Goal: Information Seeking & Learning: Check status

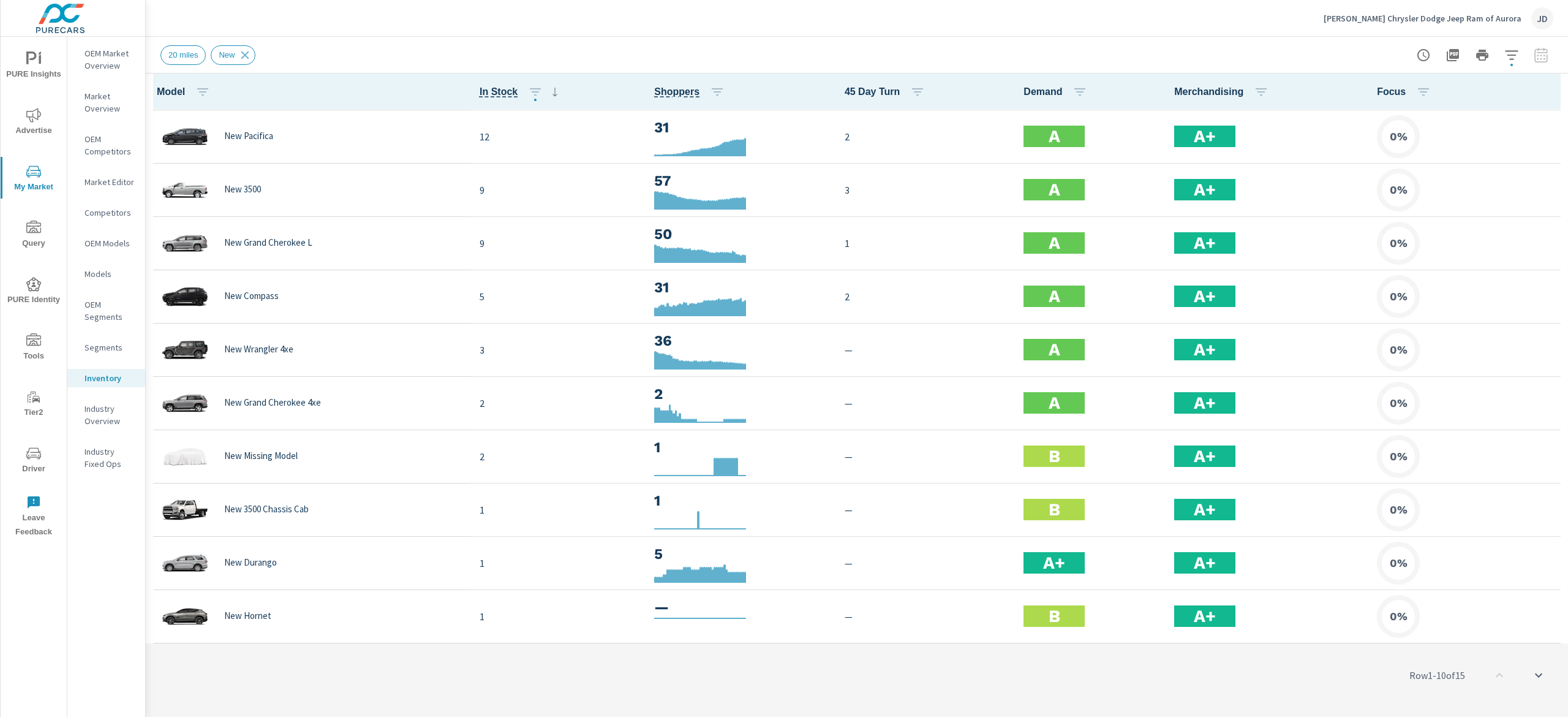
scroll to position [55, 0]
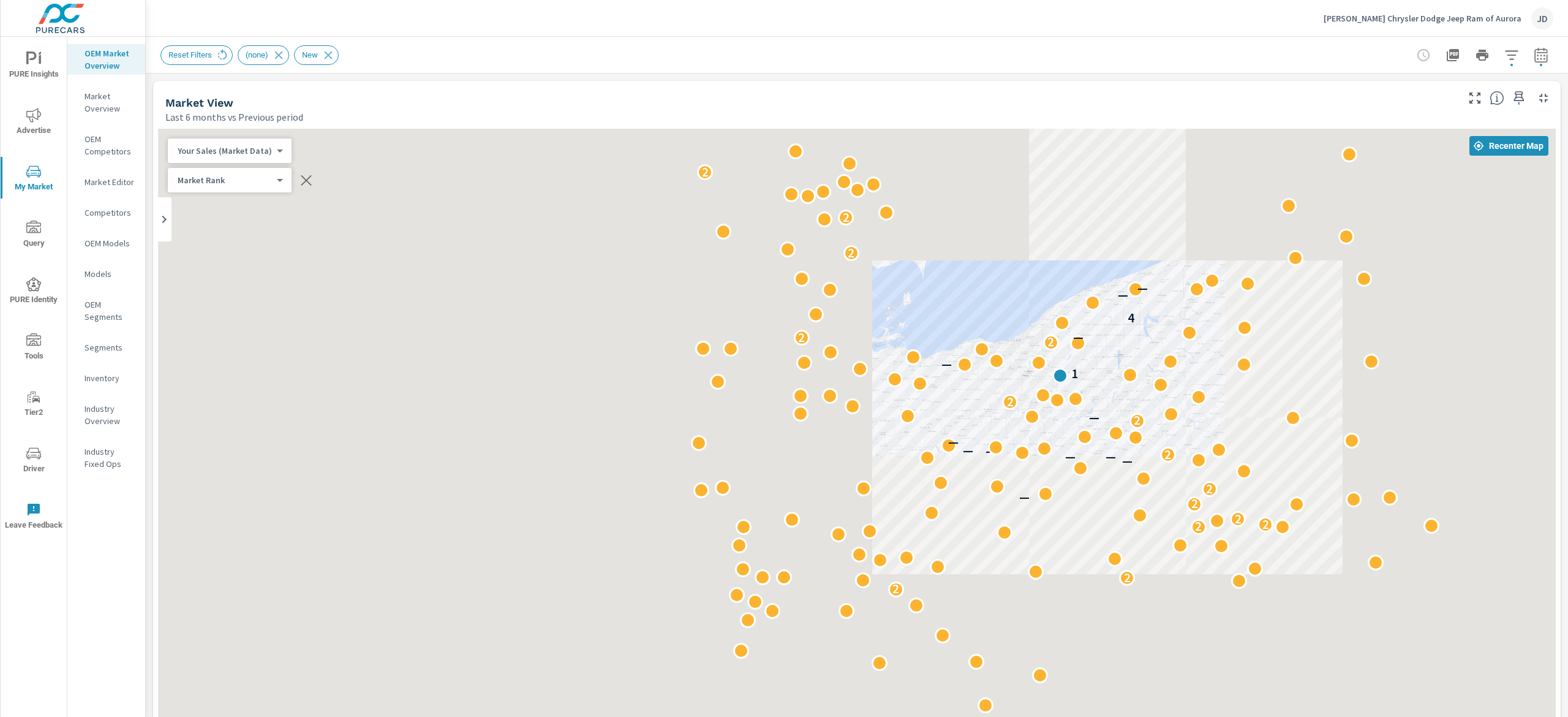
scroll to position [1, 0]
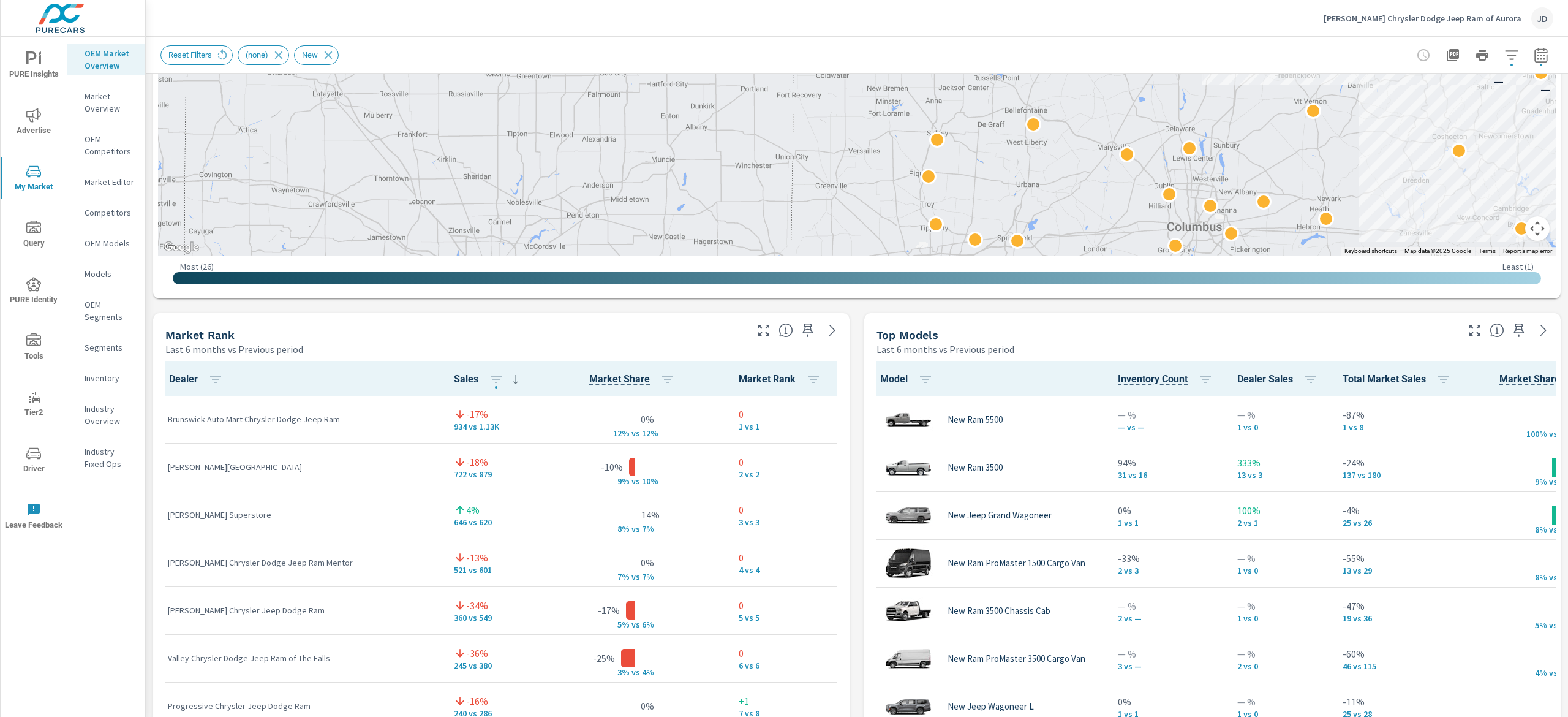
scroll to position [259, 0]
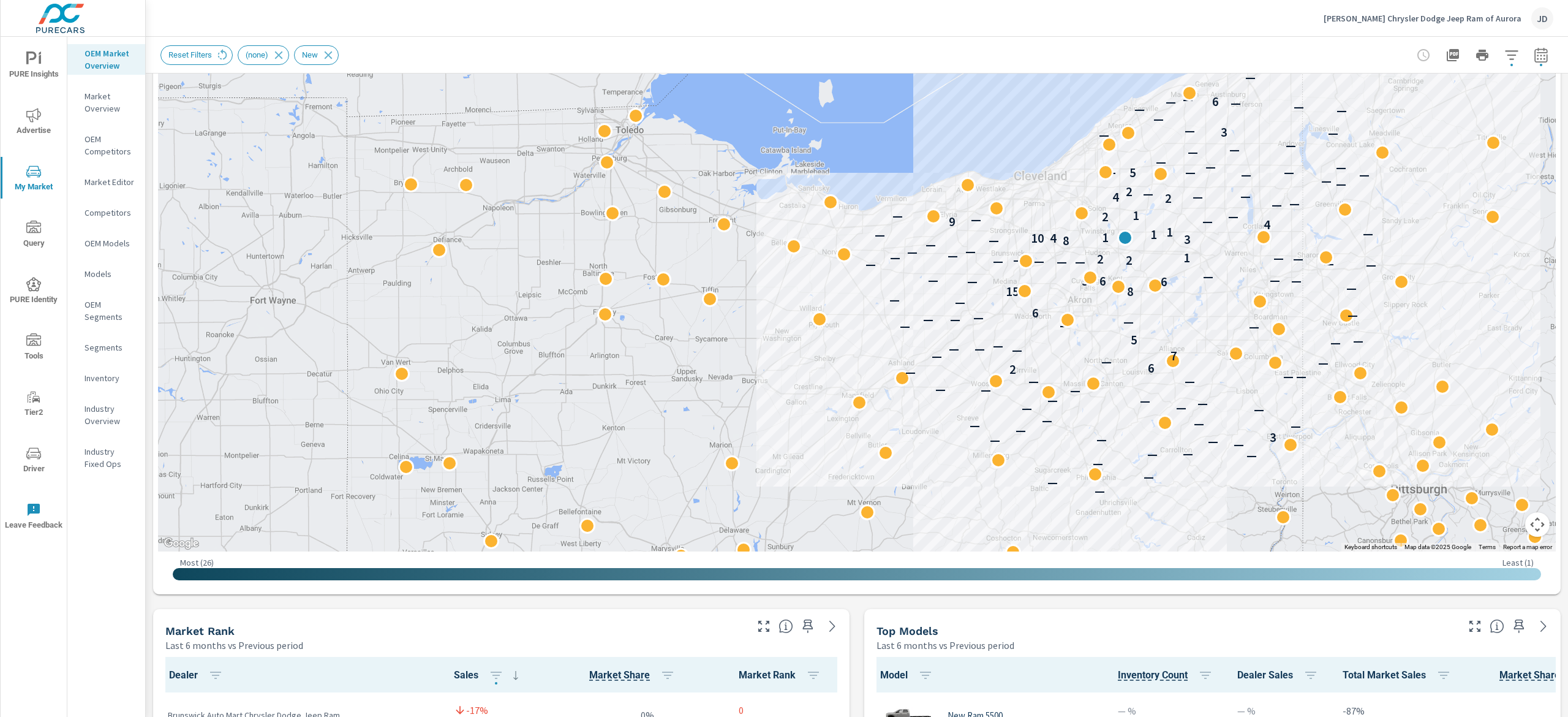
drag, startPoint x: 1145, startPoint y: 216, endPoint x: 1276, endPoint y: 310, distance: 161.2
click at [706, 318] on div "— — — — — — — — — — — 3 — — — — — — — — — — — — — — — — — — — — 2 6 — — — — — 7…" at bounding box center [803, 537] width 784 height 442
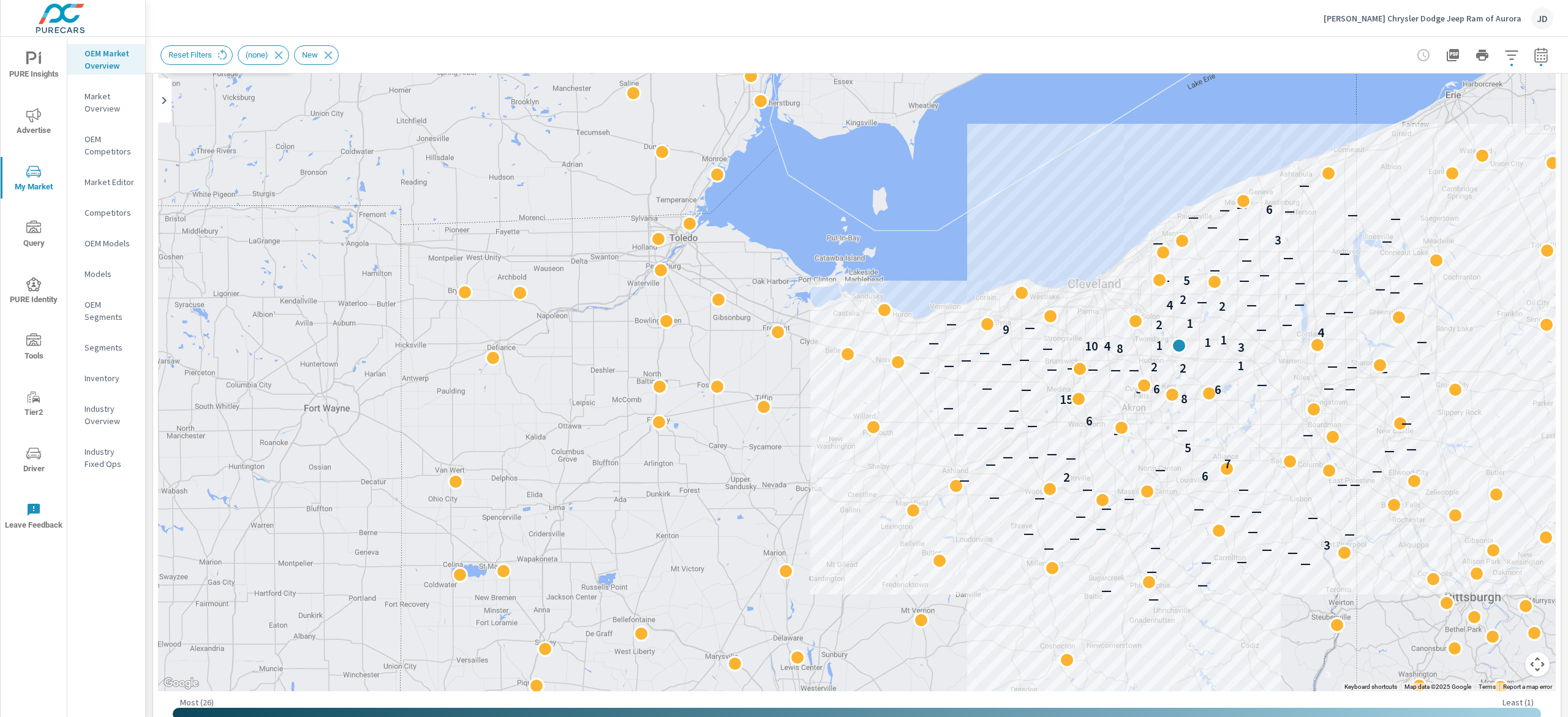
scroll to position [116, 0]
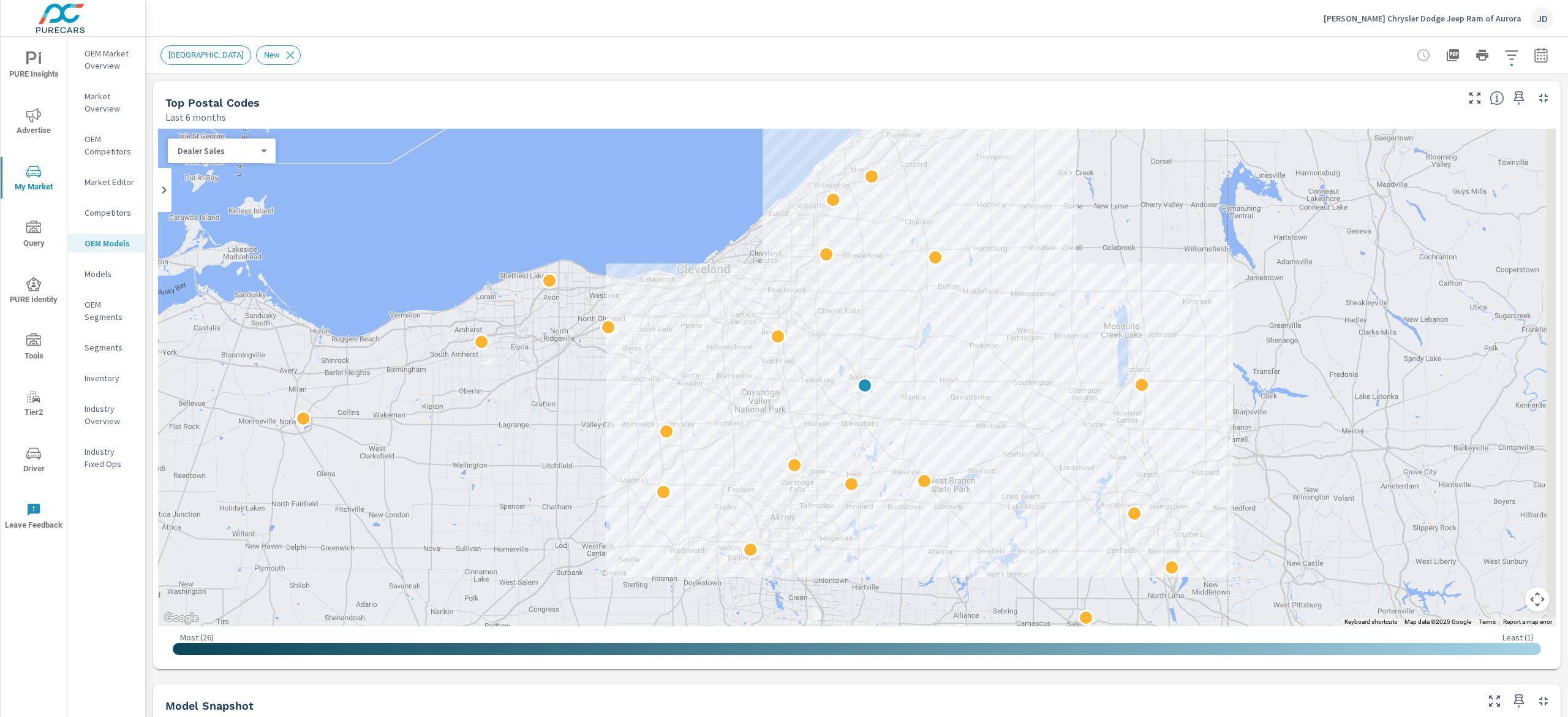
scroll to position [1, 0]
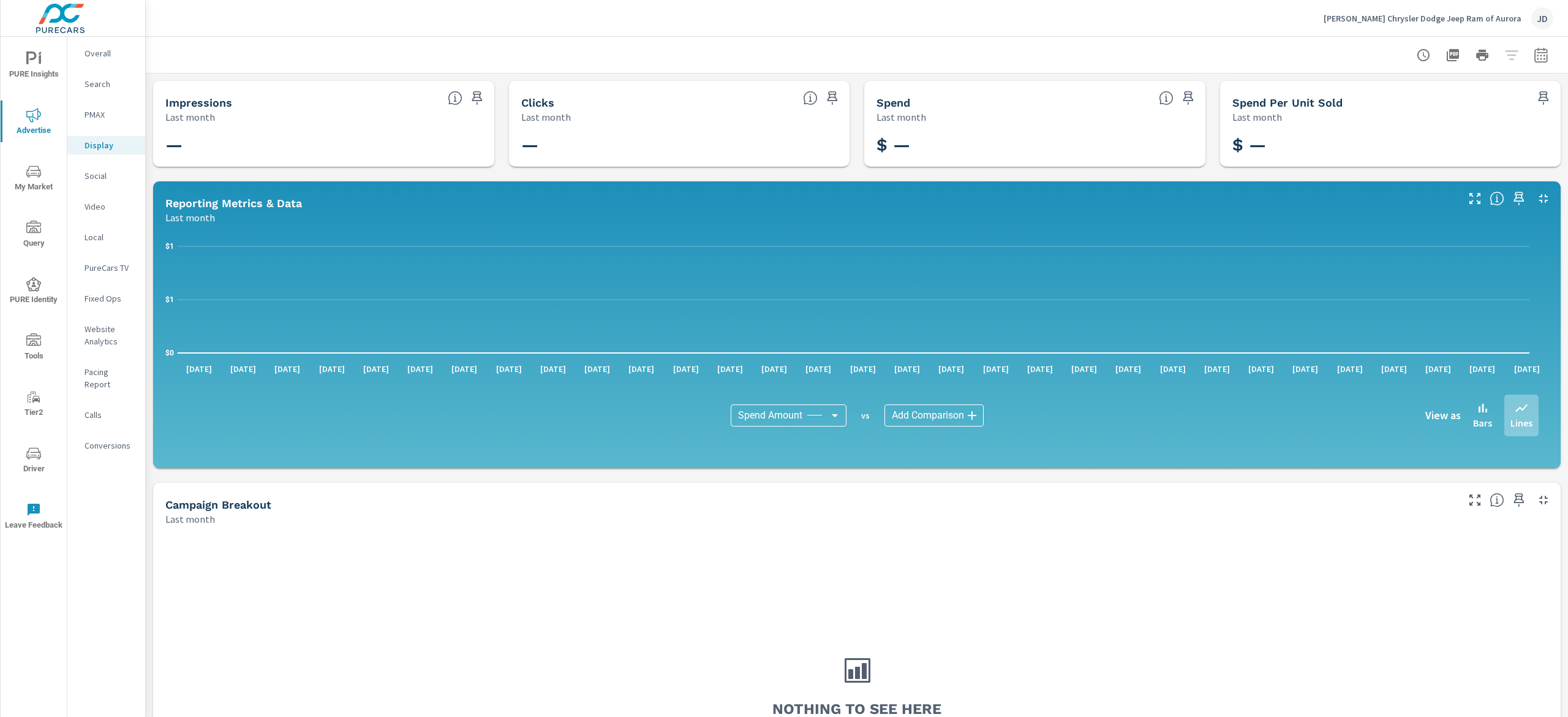
click at [111, 174] on p "Social" at bounding box center [110, 176] width 51 height 12
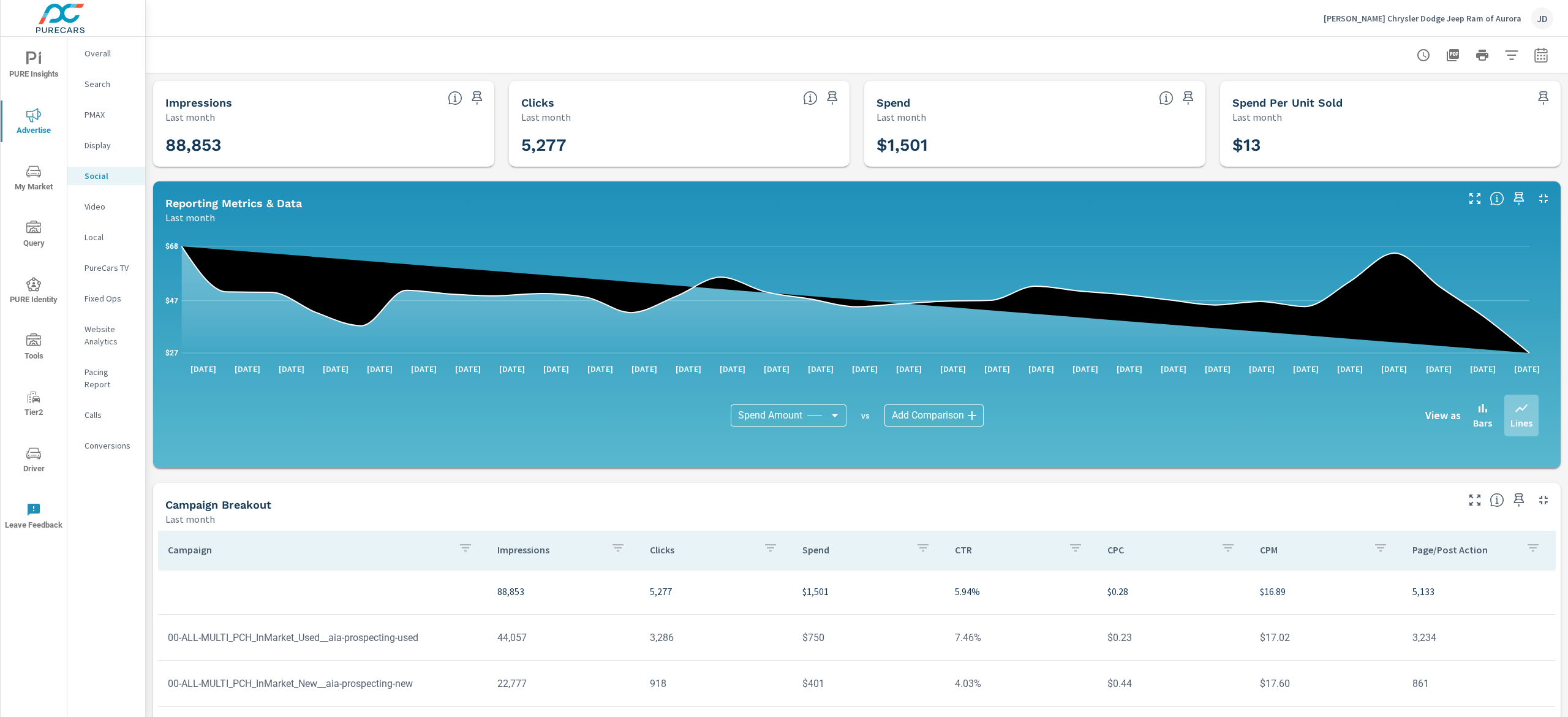
drag, startPoint x: 1567, startPoint y: 335, endPoint x: 1552, endPoint y: 176, distance: 159.7
click at [1552, 176] on div "Social Performance Ganley Chrysler Dodge Jeep Ram of Aurora Report date range: …" at bounding box center [858, 377] width 1423 height 681
click at [1534, 55] on icon "button" at bounding box center [1541, 55] width 15 height 15
select select "Last month"
click at [1422, 139] on p "+ Add comparison" at bounding box center [1436, 138] width 157 height 15
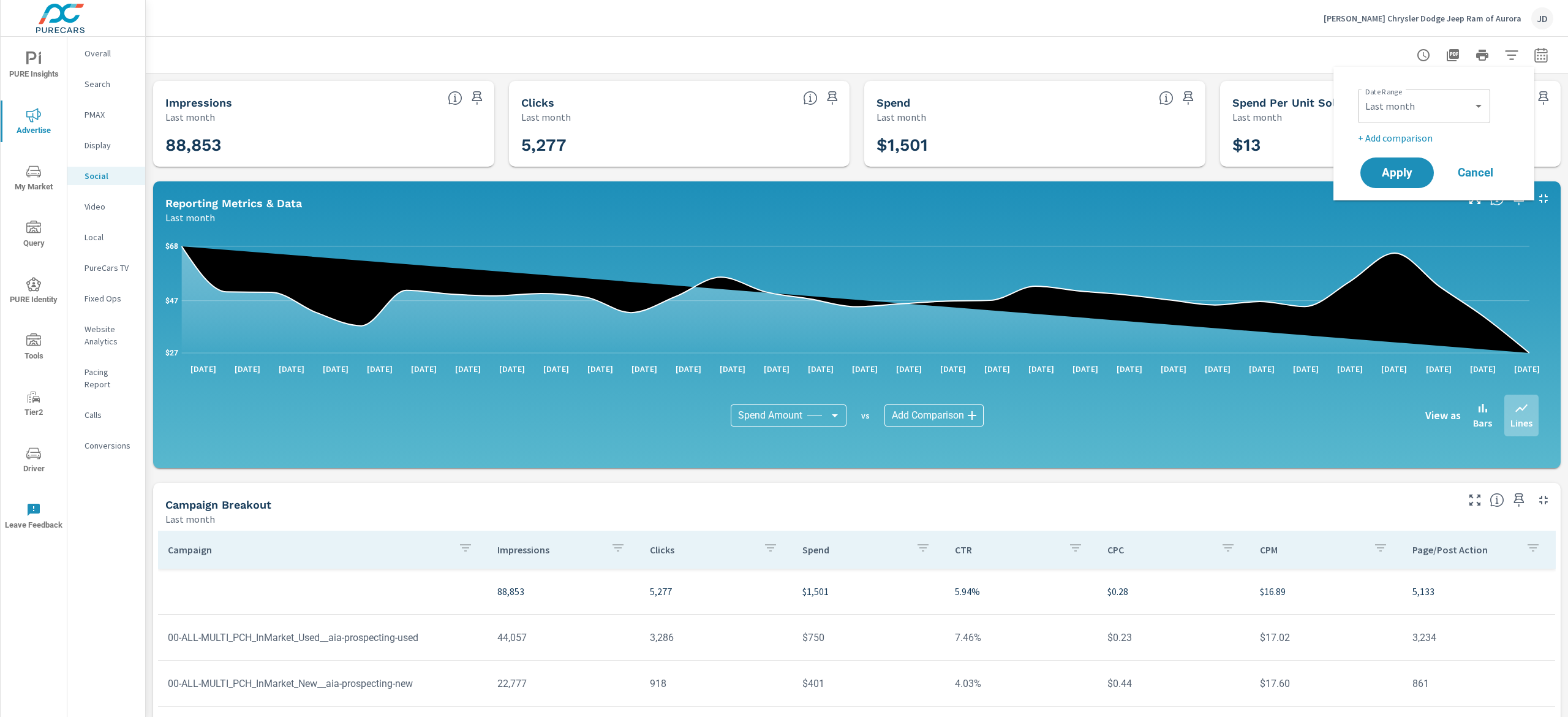
select select "Previous period"
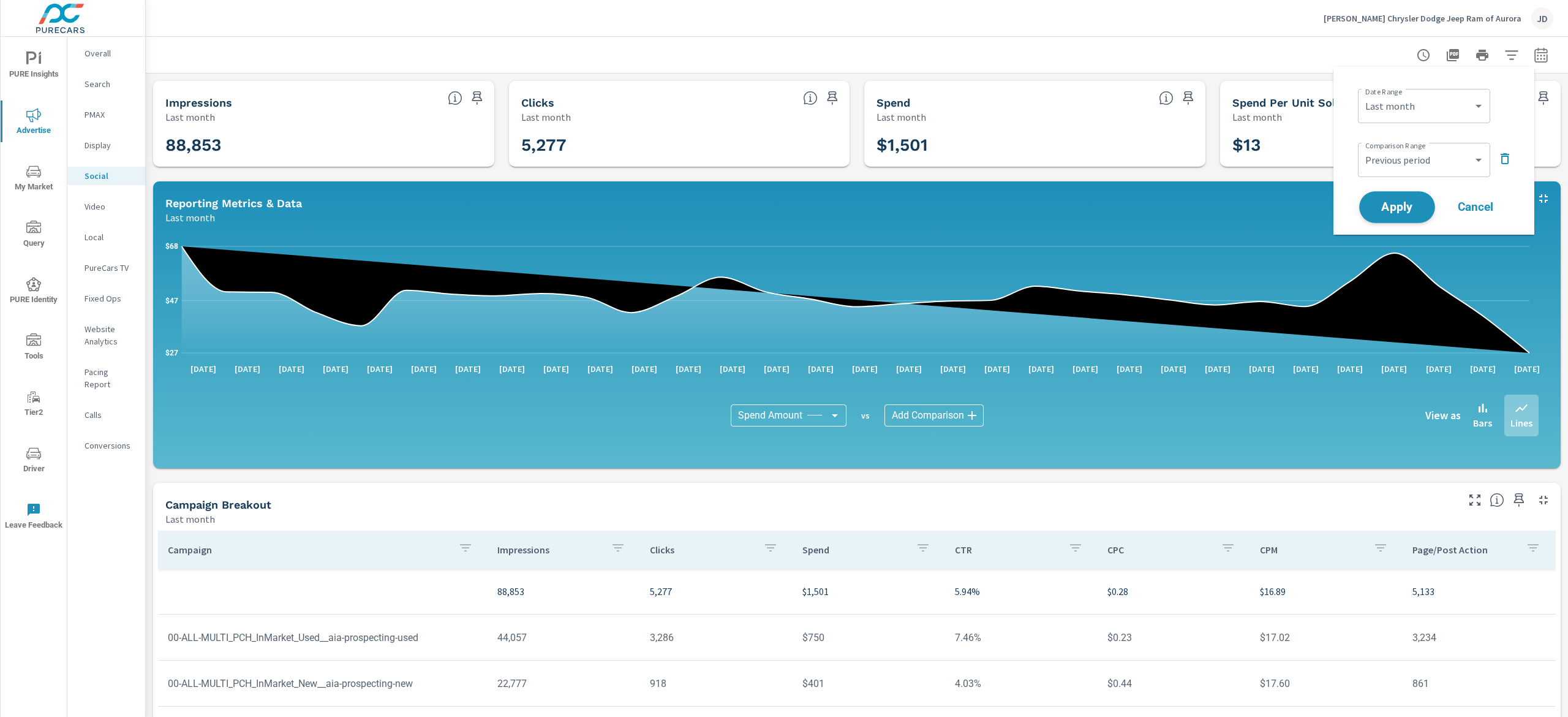
click at [1432, 201] on button "Apply" at bounding box center [1398, 207] width 76 height 32
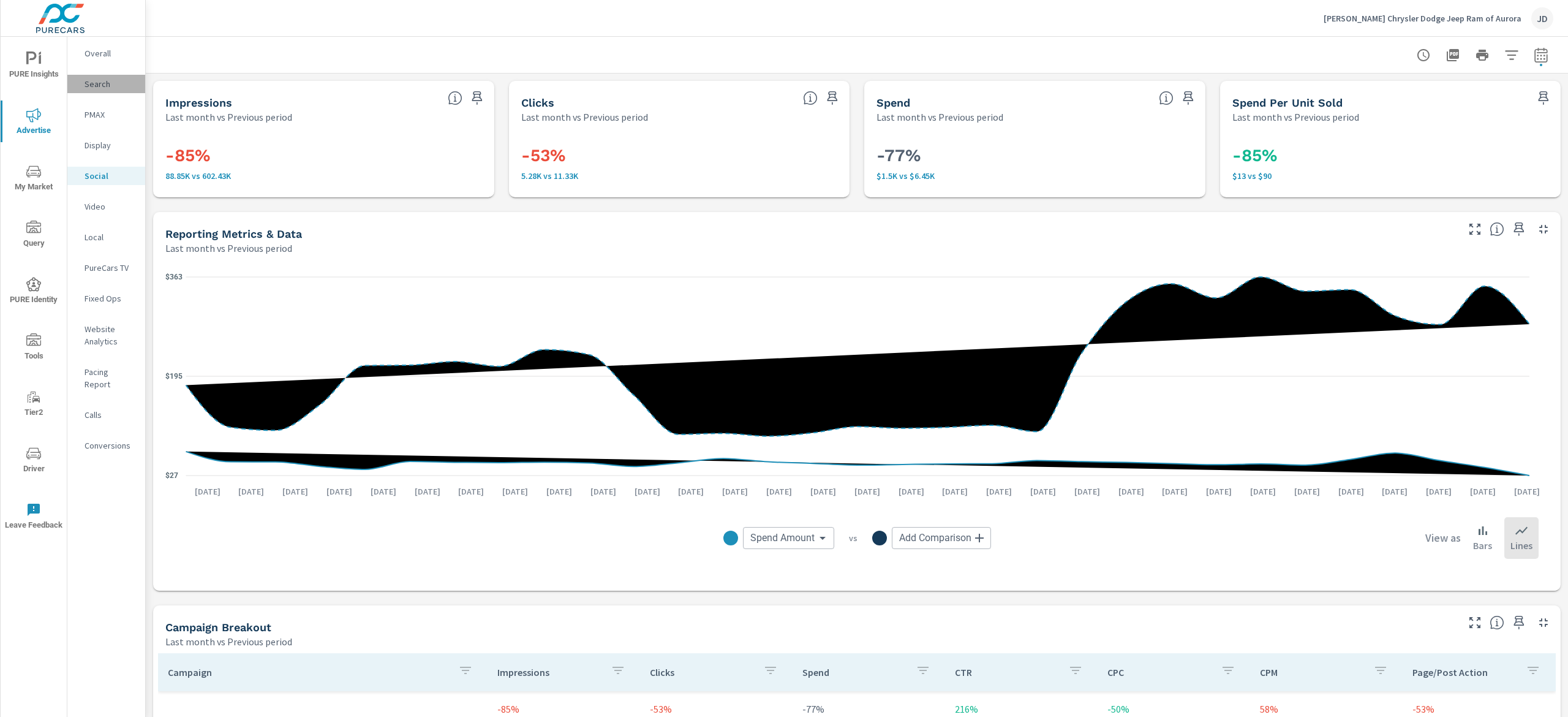
click at [109, 83] on p "Search" at bounding box center [110, 84] width 51 height 12
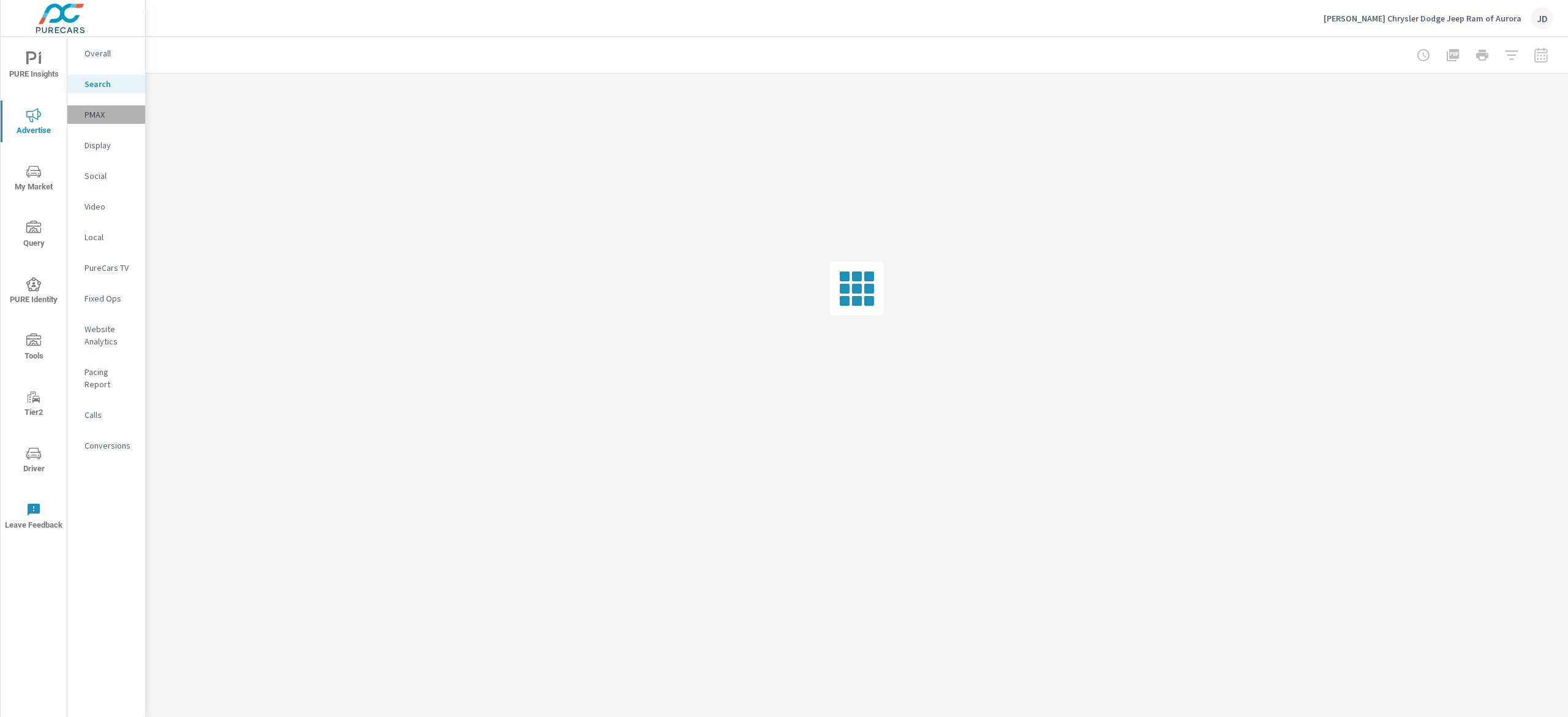
click at [102, 119] on p "PMAX" at bounding box center [110, 114] width 51 height 12
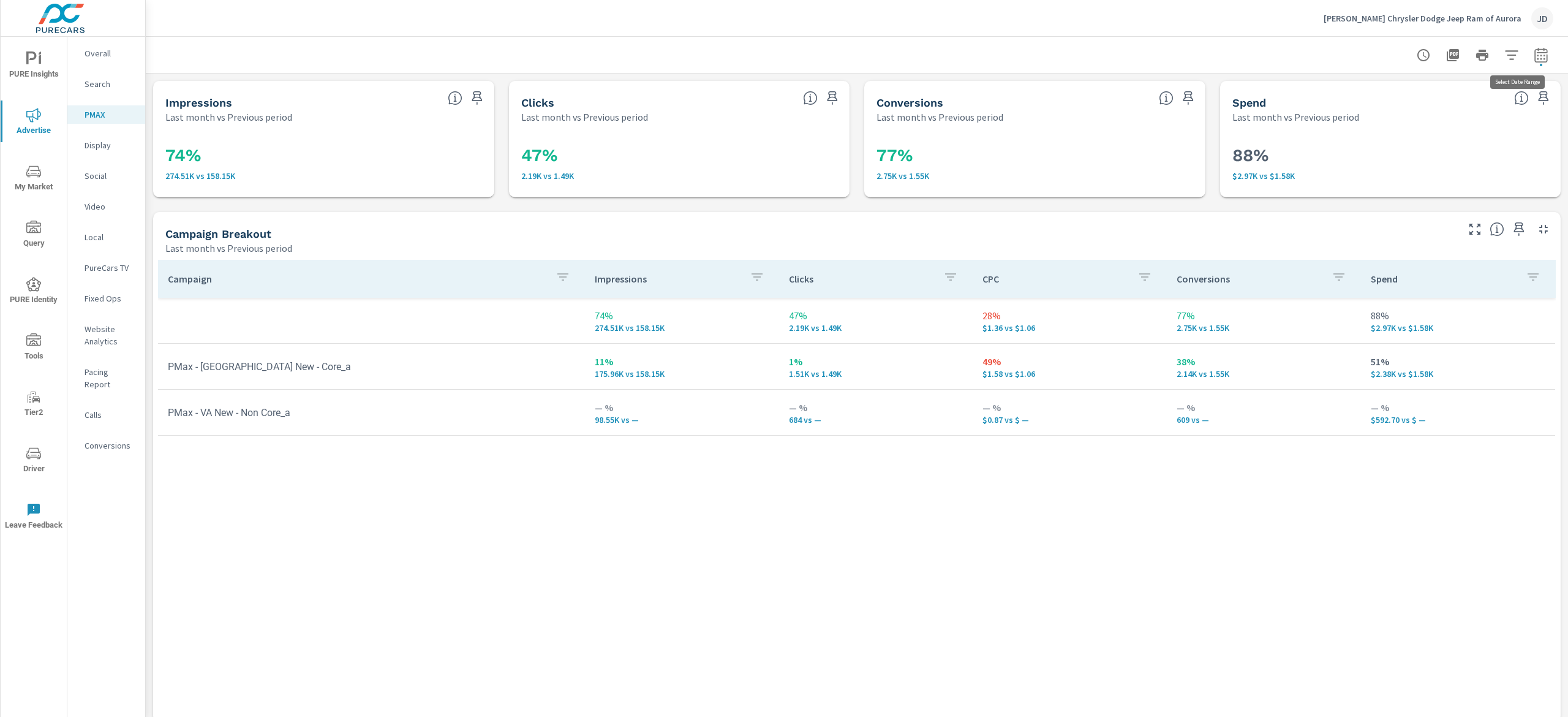
click at [1532, 53] on button "button" at bounding box center [1541, 55] width 24 height 24
select select "Last month"
select select "Previous period"
click at [1226, 61] on div at bounding box center [857, 55] width 1393 height 36
